Goal: Transaction & Acquisition: Purchase product/service

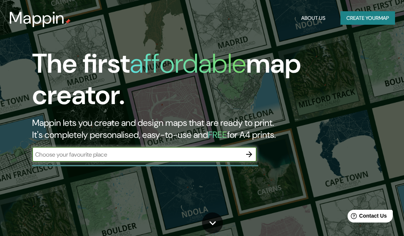
click at [227, 156] on input "text" at bounding box center [136, 154] width 209 height 9
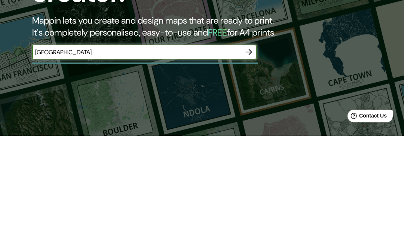
type input "Barcelona"
click at [248, 150] on icon "button" at bounding box center [249, 154] width 9 height 9
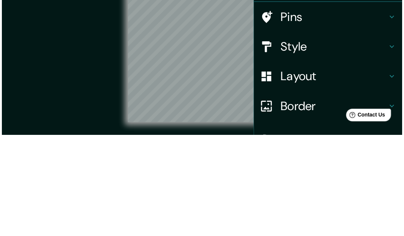
scroll to position [10, 0]
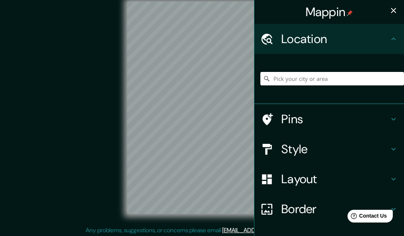
click at [392, 140] on div "Style" at bounding box center [329, 149] width 150 height 30
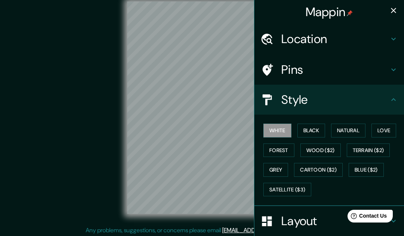
click at [279, 168] on button "Grey" at bounding box center [275, 170] width 25 height 14
click at [398, 98] on div "Style" at bounding box center [329, 100] width 150 height 30
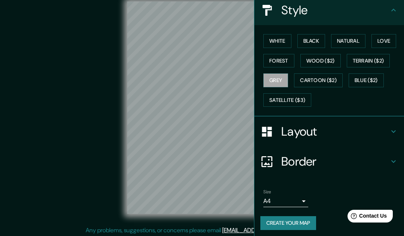
click at [395, 128] on icon at bounding box center [393, 131] width 9 height 9
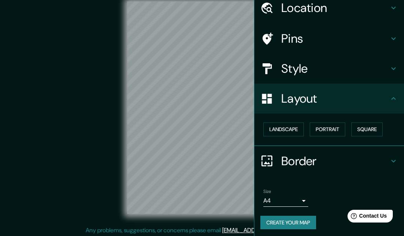
scroll to position [12, 0]
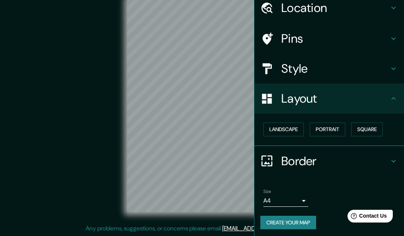
click at [377, 127] on button "Square" at bounding box center [366, 129] width 31 height 14
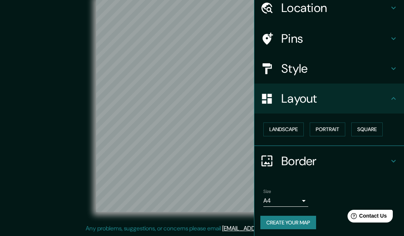
click at [305, 195] on body "Mappin Location Pins Style Layout Landscape Portrait Square Border Choose a bor…" at bounding box center [202, 106] width 404 height 236
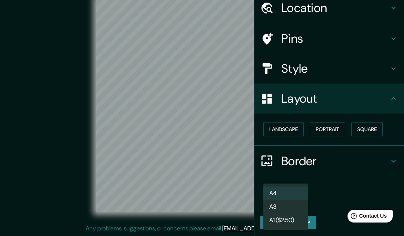
click at [300, 202] on li "A3" at bounding box center [285, 206] width 45 height 13
type input "a4"
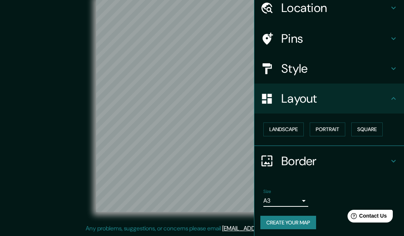
click at [308, 218] on button "Create your map" at bounding box center [288, 222] width 56 height 14
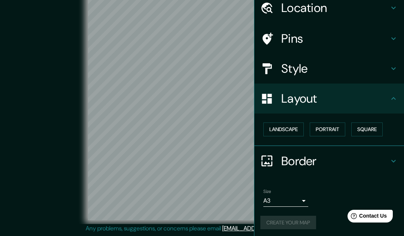
scroll to position [13, 0]
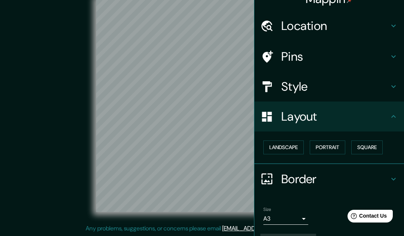
click at [393, 89] on icon at bounding box center [393, 86] width 9 height 9
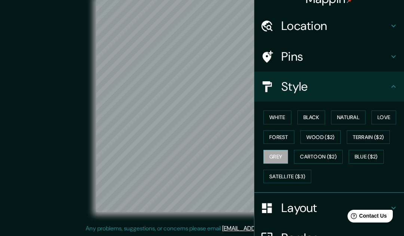
click at [281, 112] on button "White" at bounding box center [277, 117] width 28 height 14
click at [322, 114] on button "Black" at bounding box center [311, 117] width 28 height 14
click at [365, 111] on button "Natural" at bounding box center [348, 117] width 34 height 14
click at [396, 110] on button "Love" at bounding box center [383, 117] width 25 height 14
click at [285, 131] on button "Forest" at bounding box center [278, 137] width 31 height 14
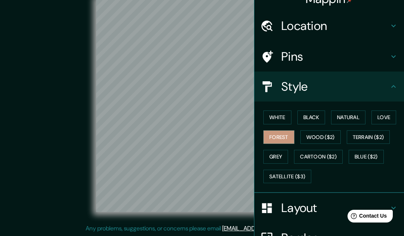
click at [287, 151] on button "Grey" at bounding box center [275, 157] width 25 height 14
click at [291, 174] on button "Satellite ($3)" at bounding box center [287, 176] width 48 height 14
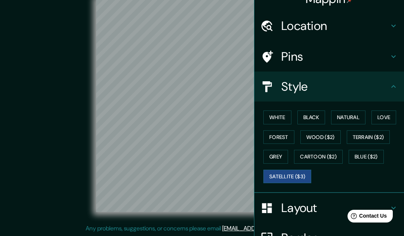
click at [327, 153] on button "Cartoon ($2)" at bounding box center [318, 157] width 49 height 14
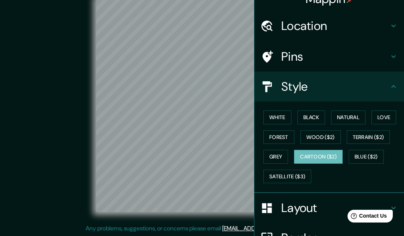
click at [377, 157] on button "Blue ($2)" at bounding box center [366, 157] width 35 height 14
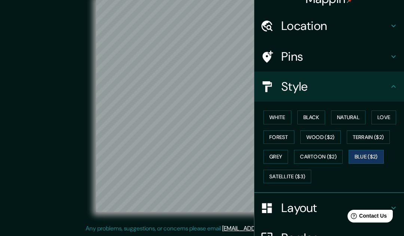
click at [379, 130] on button "Terrain ($2)" at bounding box center [368, 137] width 43 height 14
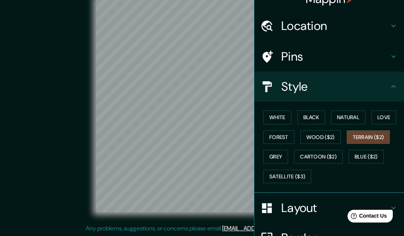
click at [333, 132] on button "Wood ($2)" at bounding box center [320, 137] width 40 height 14
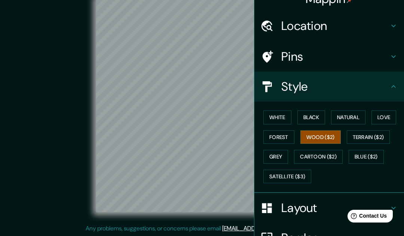
click at [288, 132] on button "Forest" at bounding box center [278, 137] width 31 height 14
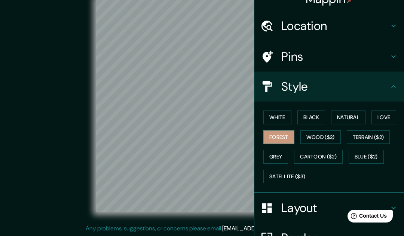
click at [385, 114] on button "Love" at bounding box center [383, 117] width 25 height 14
click at [361, 110] on button "Natural" at bounding box center [348, 117] width 34 height 14
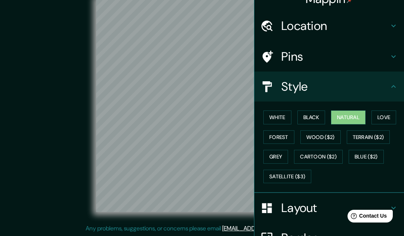
click at [323, 111] on button "Black" at bounding box center [311, 117] width 28 height 14
click at [283, 114] on button "White" at bounding box center [277, 117] width 28 height 14
click at [282, 152] on button "Grey" at bounding box center [275, 157] width 25 height 14
click at [283, 115] on button "White" at bounding box center [277, 117] width 28 height 14
click at [46, 103] on div "© Mapbox © OpenStreetMap Improve this map" at bounding box center [202, 106] width 364 height 212
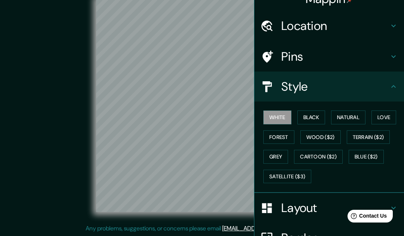
scroll to position [41, 0]
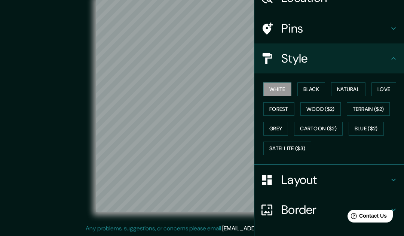
click at [390, 178] on icon at bounding box center [393, 179] width 9 height 9
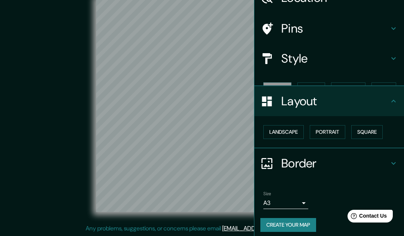
scroll to position [31, 0]
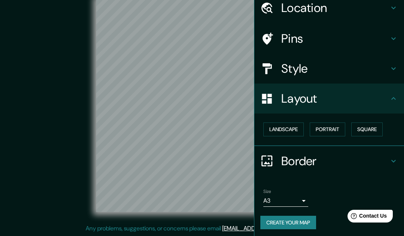
click at [389, 159] on icon at bounding box center [393, 160] width 9 height 9
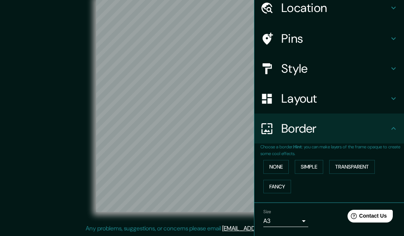
click at [391, 127] on icon at bounding box center [393, 128] width 9 height 9
click at [393, 98] on icon at bounding box center [393, 98] width 4 height 3
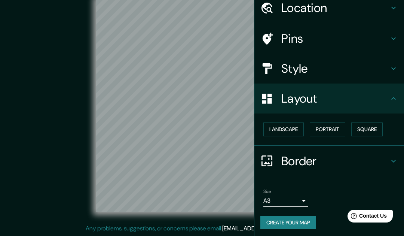
click at [372, 127] on button "Square" at bounding box center [366, 129] width 31 height 14
click at [53, 170] on div "© Mapbox © OpenStreetMap Improve this map" at bounding box center [202, 106] width 364 height 212
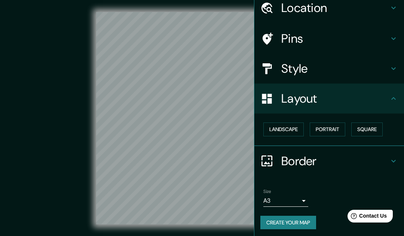
scroll to position [11, 0]
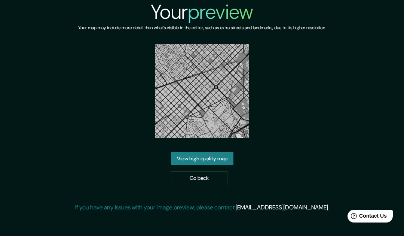
click at [227, 153] on link "View high quality map" at bounding box center [202, 159] width 62 height 14
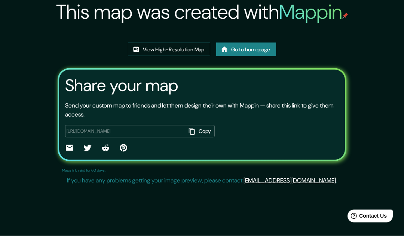
scroll to position [88, 0]
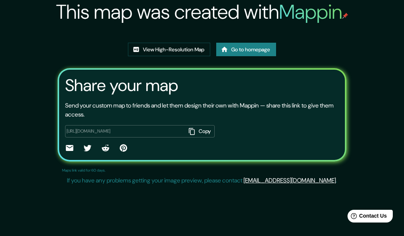
click at [202, 35] on img at bounding box center [202, 35] width 0 height 0
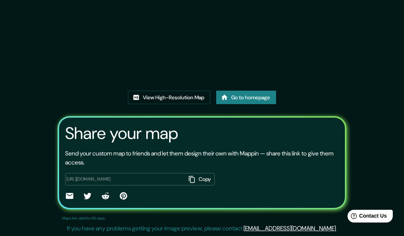
click at [262, 53] on img at bounding box center [201, 12] width 141 height 141
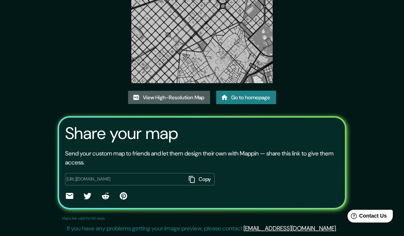
click at [198, 97] on link "View High-Resolution Map" at bounding box center [169, 98] width 82 height 14
